Goal: Navigation & Orientation: Find specific page/section

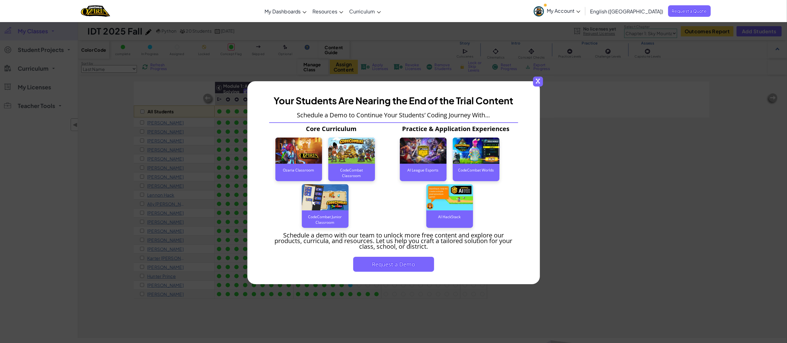
click at [535, 79] on span "x" at bounding box center [538, 82] width 10 height 10
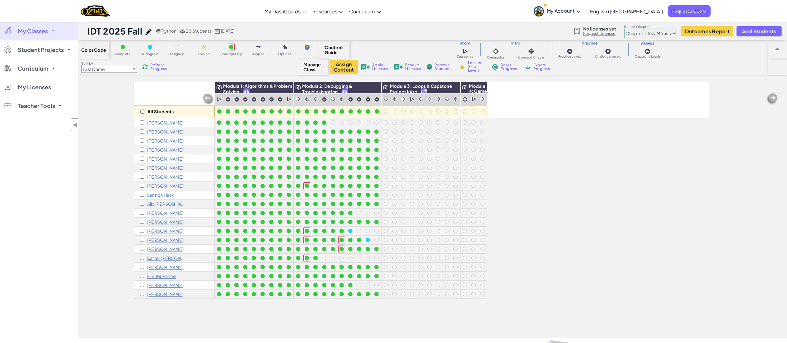
click at [43, 25] on link "My Classes" at bounding box center [39, 31] width 78 height 19
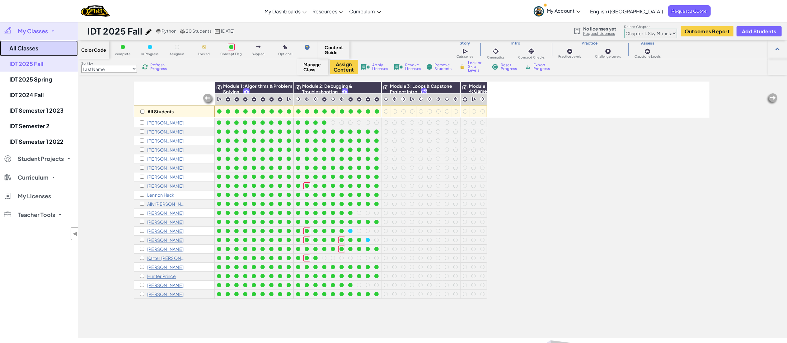
click at [46, 51] on link "All Classes" at bounding box center [39, 48] width 78 height 16
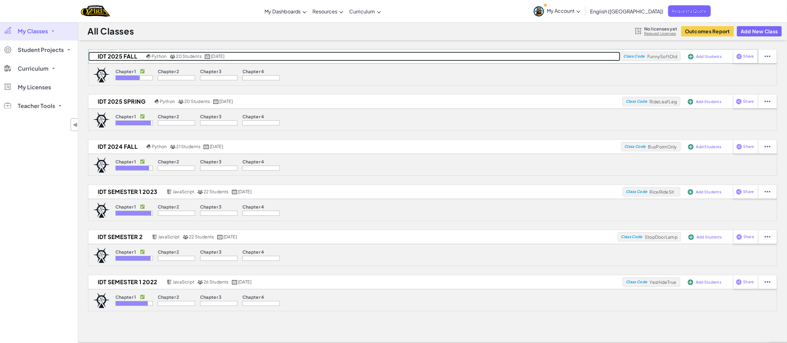
click at [110, 56] on h2 "IDT 2025 Fall" at bounding box center [116, 56] width 56 height 9
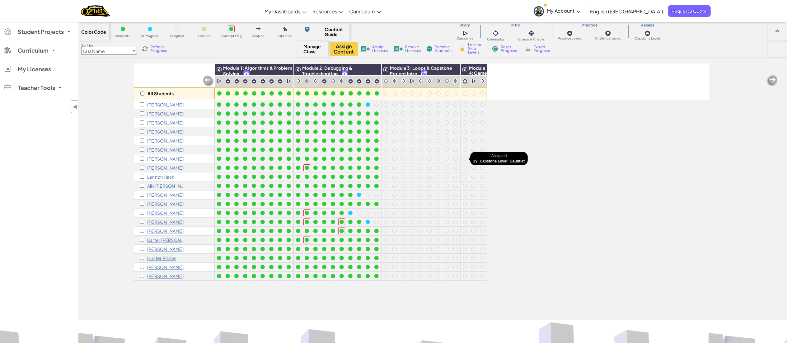
scroll to position [19, 0]
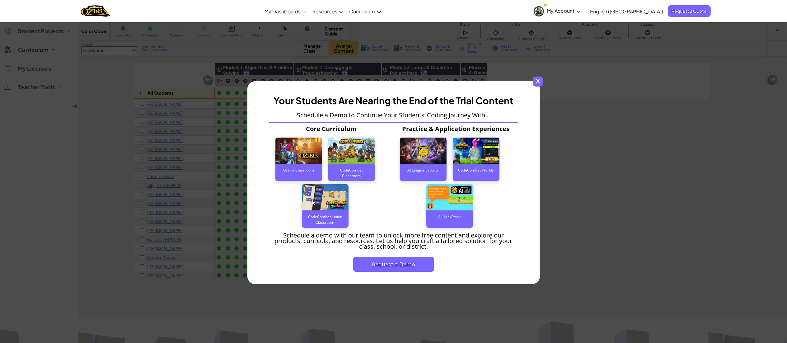
click at [540, 82] on span "x" at bounding box center [538, 82] width 10 height 10
